Goal: Check status: Check status

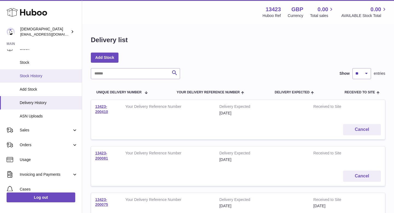
scroll to position [61, 0]
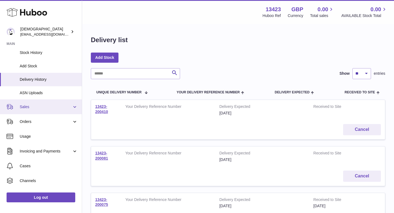
click at [20, 108] on span "Sales" at bounding box center [46, 106] width 52 height 5
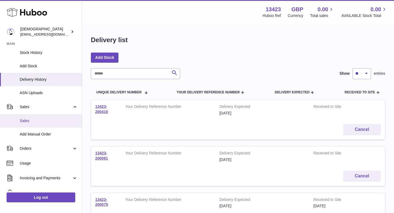
click at [30, 126] on link "Sales" at bounding box center [41, 120] width 82 height 13
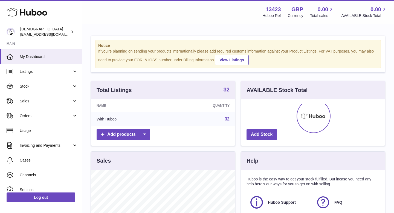
scroll to position [85, 144]
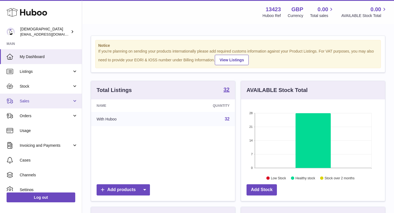
click at [27, 103] on span "Sales" at bounding box center [46, 101] width 52 height 5
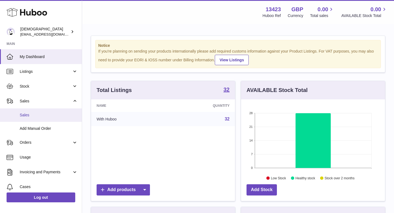
click at [28, 114] on span "Sales" at bounding box center [49, 115] width 58 height 5
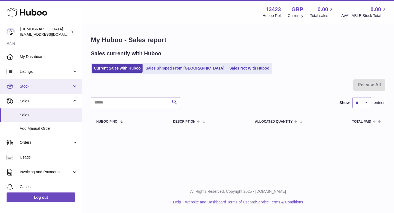
click at [27, 92] on link "Stock" at bounding box center [41, 86] width 82 height 15
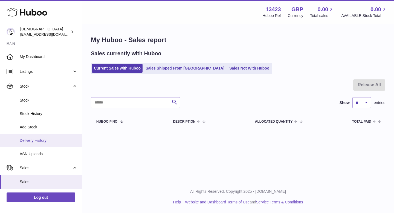
click at [33, 143] on link "Delivery History" at bounding box center [41, 140] width 82 height 13
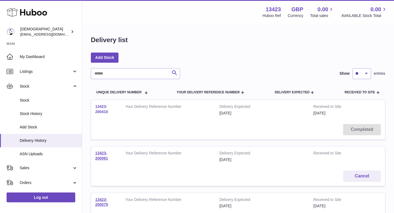
click at [96, 112] on link "13423-200410" at bounding box center [101, 109] width 13 height 10
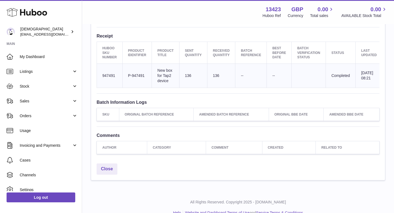
scroll to position [201, 0]
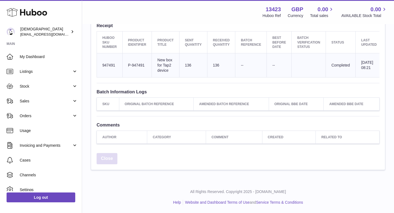
click at [108, 159] on link "Close" at bounding box center [107, 158] width 21 height 11
